Goal: Transaction & Acquisition: Purchase product/service

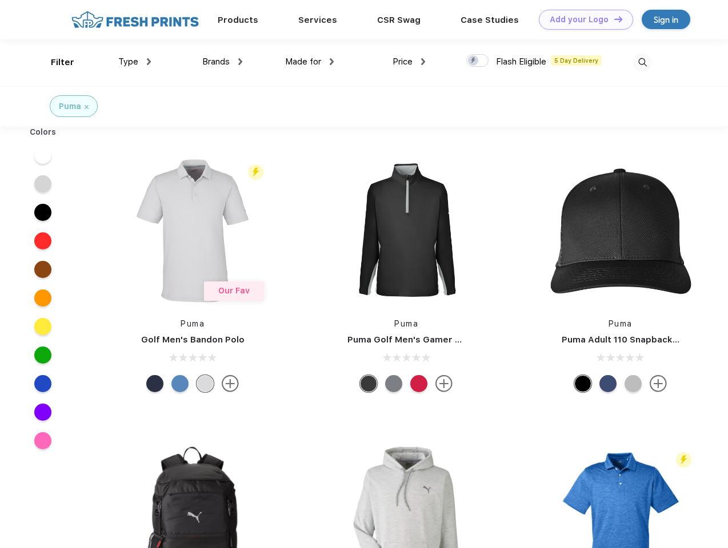
click at [582, 19] on link "Add your Logo Design Tool" at bounding box center [586, 20] width 94 height 20
click at [0, 0] on div "Design Tool" at bounding box center [0, 0] width 0 height 0
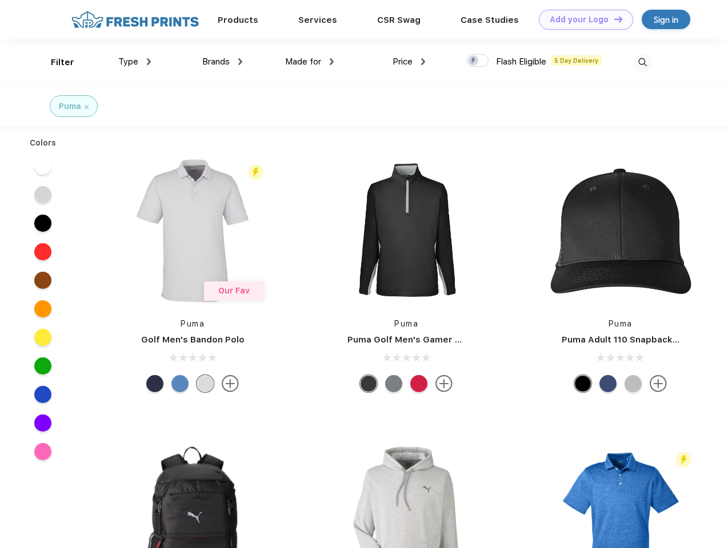
click at [613, 19] on link "Add your Logo Design Tool" at bounding box center [586, 20] width 94 height 20
click at [55, 62] on div "Filter" at bounding box center [62, 62] width 23 height 13
click at [135, 62] on span "Type" at bounding box center [128, 62] width 20 height 10
click at [222, 62] on span "Brands" at bounding box center [215, 62] width 27 height 10
click at [310, 62] on span "Made for" at bounding box center [303, 62] width 36 height 10
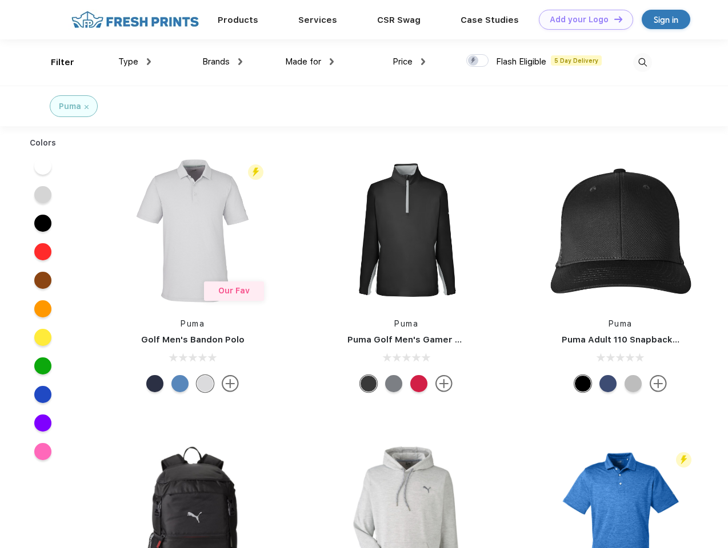
click at [409, 62] on span "Price" at bounding box center [402, 62] width 20 height 10
click at [478, 61] on div at bounding box center [477, 60] width 22 height 13
click at [474, 61] on input "checkbox" at bounding box center [469, 57] width 7 height 7
click at [642, 62] on img at bounding box center [642, 62] width 19 height 19
